Goal: Use online tool/utility: Utilize a website feature to perform a specific function

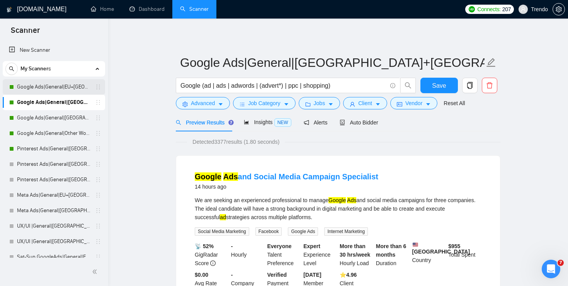
click at [62, 84] on link "Google Ads|General|EU+[GEOGRAPHIC_DATA]|" at bounding box center [53, 86] width 73 height 15
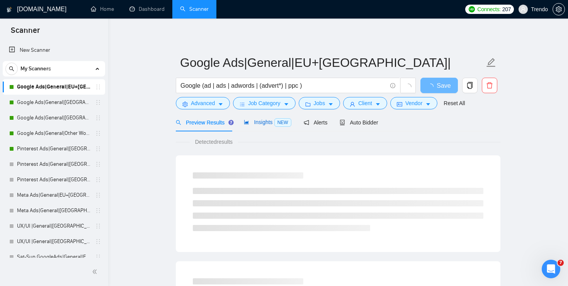
click at [289, 120] on span "NEW" at bounding box center [283, 122] width 17 height 9
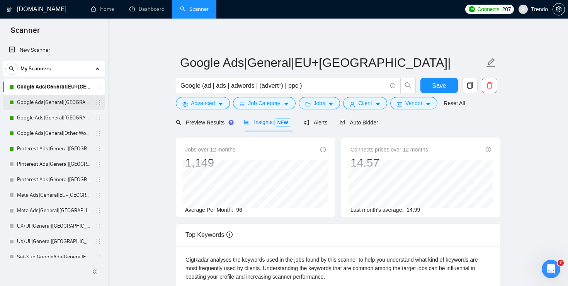
click at [66, 104] on link "Google Ads|General|[GEOGRAPHIC_DATA]+[GEOGRAPHIC_DATA]|" at bounding box center [53, 102] width 73 height 15
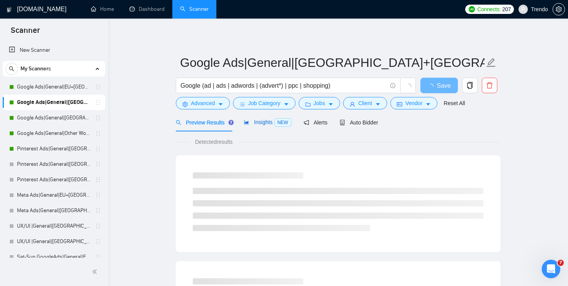
click at [275, 125] on span "Insights NEW" at bounding box center [267, 122] width 47 height 6
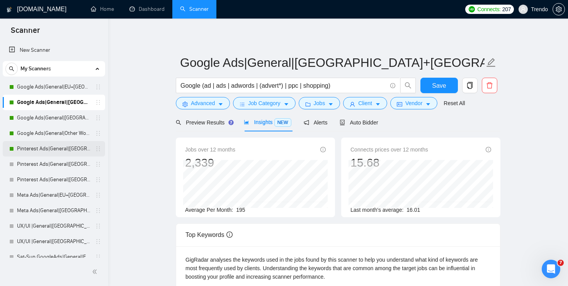
click at [38, 149] on link "Pinterest Ads|General|[GEOGRAPHIC_DATA]+[GEOGRAPHIC_DATA]|" at bounding box center [53, 148] width 73 height 15
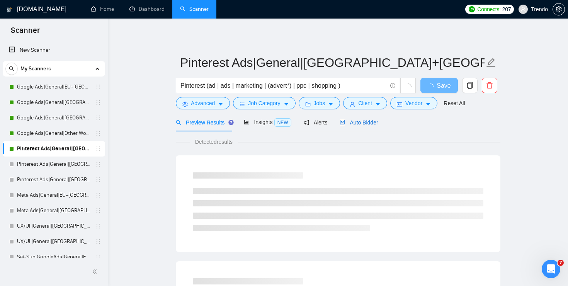
click at [363, 124] on span "Auto Bidder" at bounding box center [359, 122] width 38 height 6
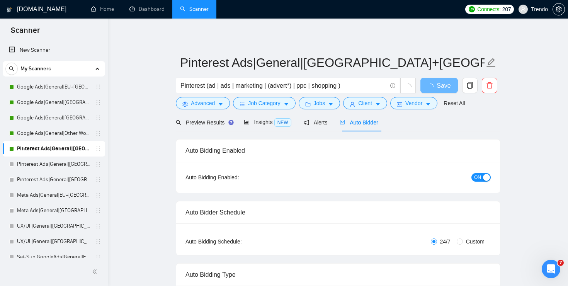
radio input "false"
radio input "true"
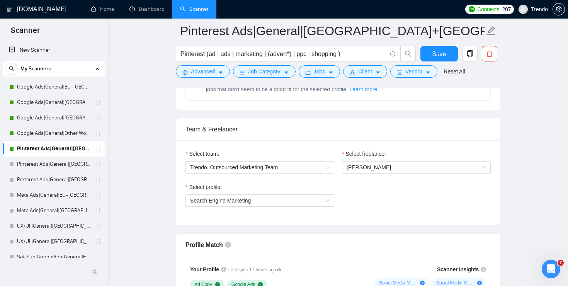
scroll to position [460, 0]
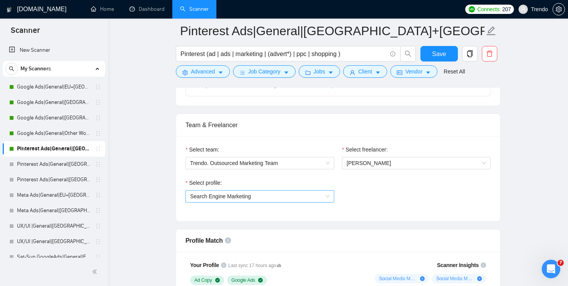
click at [283, 200] on span "Search Engine Marketing" at bounding box center [260, 197] width 140 height 12
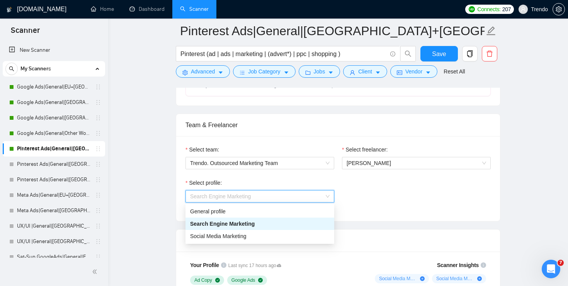
scroll to position [481, 0]
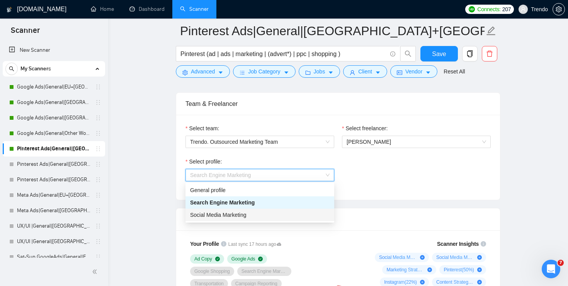
click at [249, 210] on div "Social Media Marketing" at bounding box center [260, 215] width 149 height 12
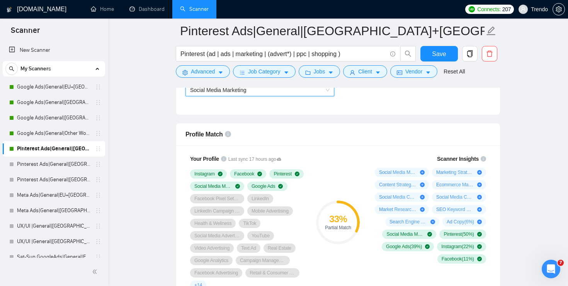
scroll to position [564, 0]
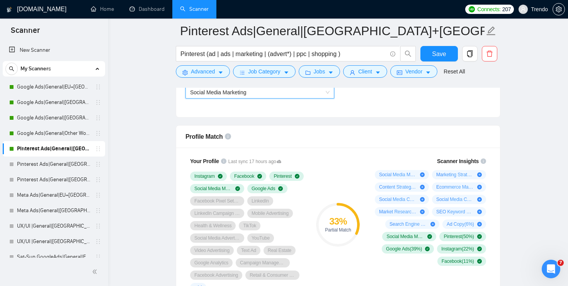
click at [271, 95] on span "Social Media Marketing" at bounding box center [260, 93] width 140 height 12
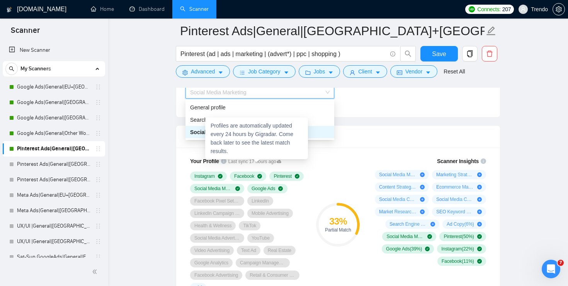
scroll to position [553, 0]
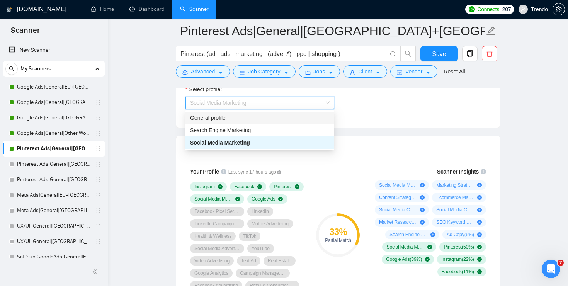
click at [222, 116] on div "General profile" at bounding box center [260, 118] width 140 height 9
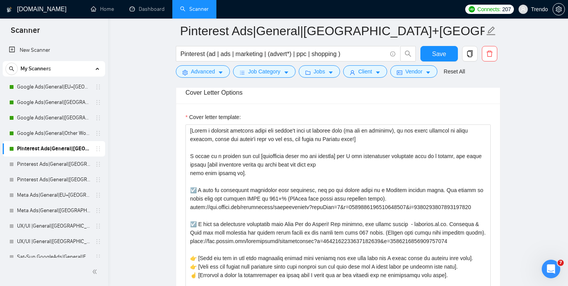
scroll to position [51, 0]
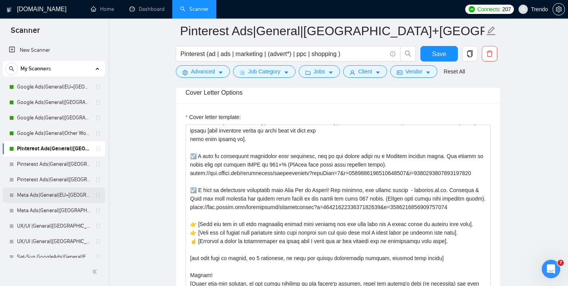
click at [41, 196] on link "Meta Ads|General|EU+[GEOGRAPHIC_DATA]|" at bounding box center [53, 195] width 73 height 15
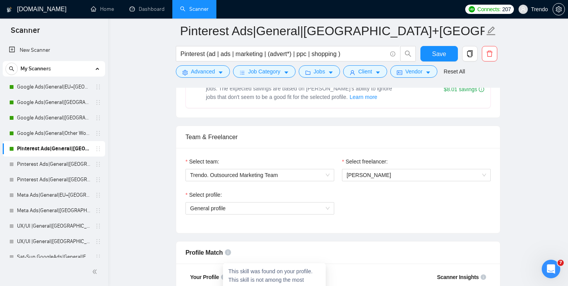
scroll to position [444, 0]
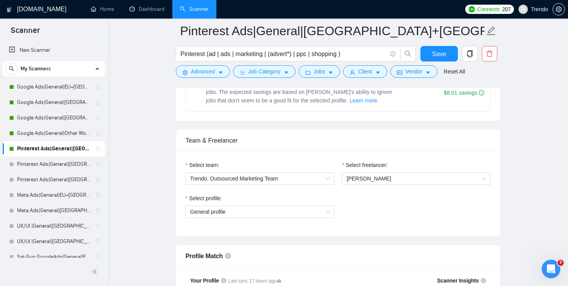
click at [264, 224] on div "Select profile: General profile" at bounding box center [260, 210] width 157 height 33
click at [267, 212] on span "General profile" at bounding box center [260, 212] width 140 height 12
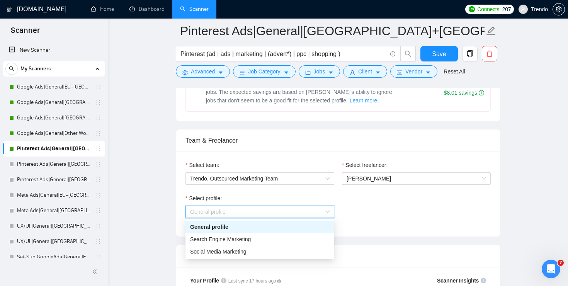
scroll to position [483, 0]
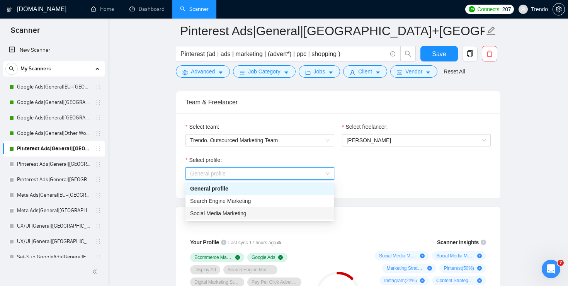
click at [239, 210] on span "Social Media Marketing" at bounding box center [218, 213] width 56 height 6
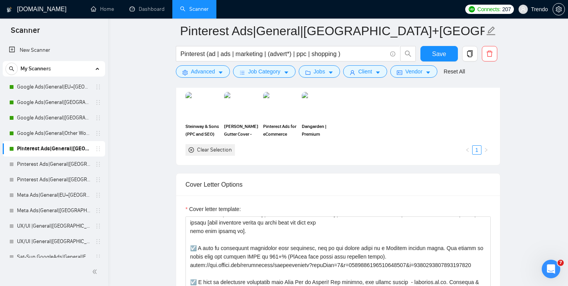
scroll to position [793, 0]
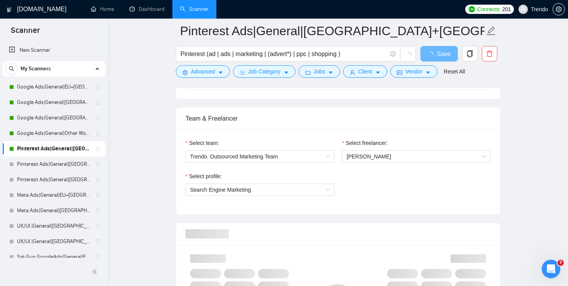
scroll to position [442, 0]
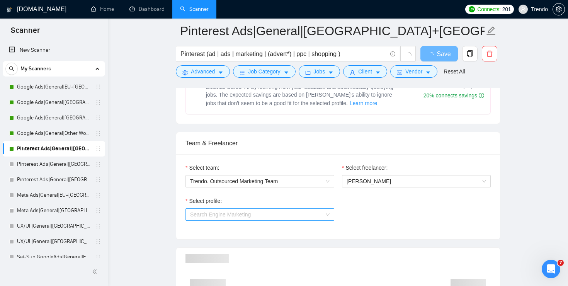
click at [250, 216] on span "Search Engine Marketing" at bounding box center [220, 215] width 61 height 6
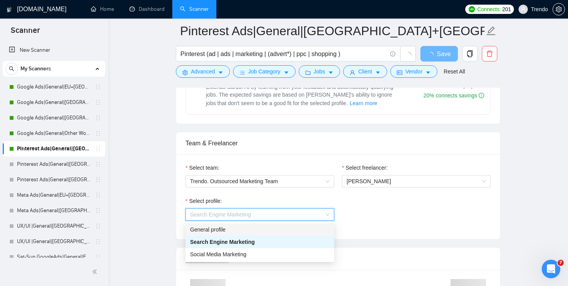
scroll to position [473, 0]
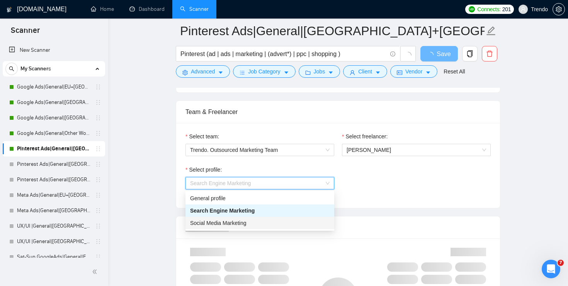
click at [234, 220] on span "Social Media Marketing" at bounding box center [218, 223] width 56 height 6
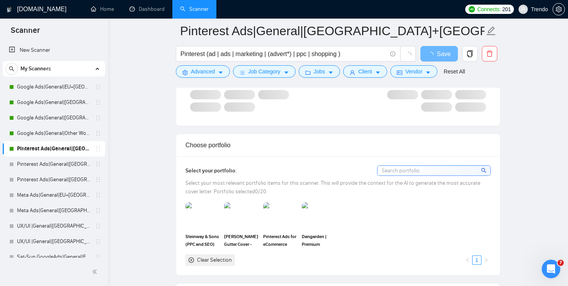
scroll to position [707, 0]
click at [221, 73] on icon "caret-down" at bounding box center [220, 72] width 5 height 5
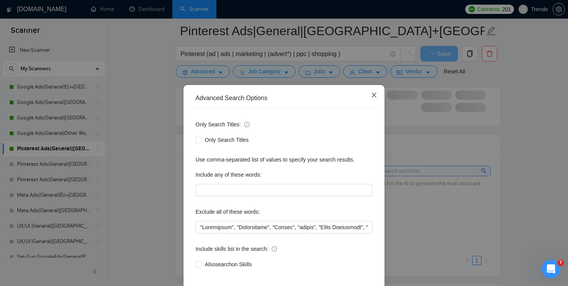
click at [377, 96] on icon "close" at bounding box center [374, 95] width 6 height 6
